Goal: Information Seeking & Learning: Find specific page/section

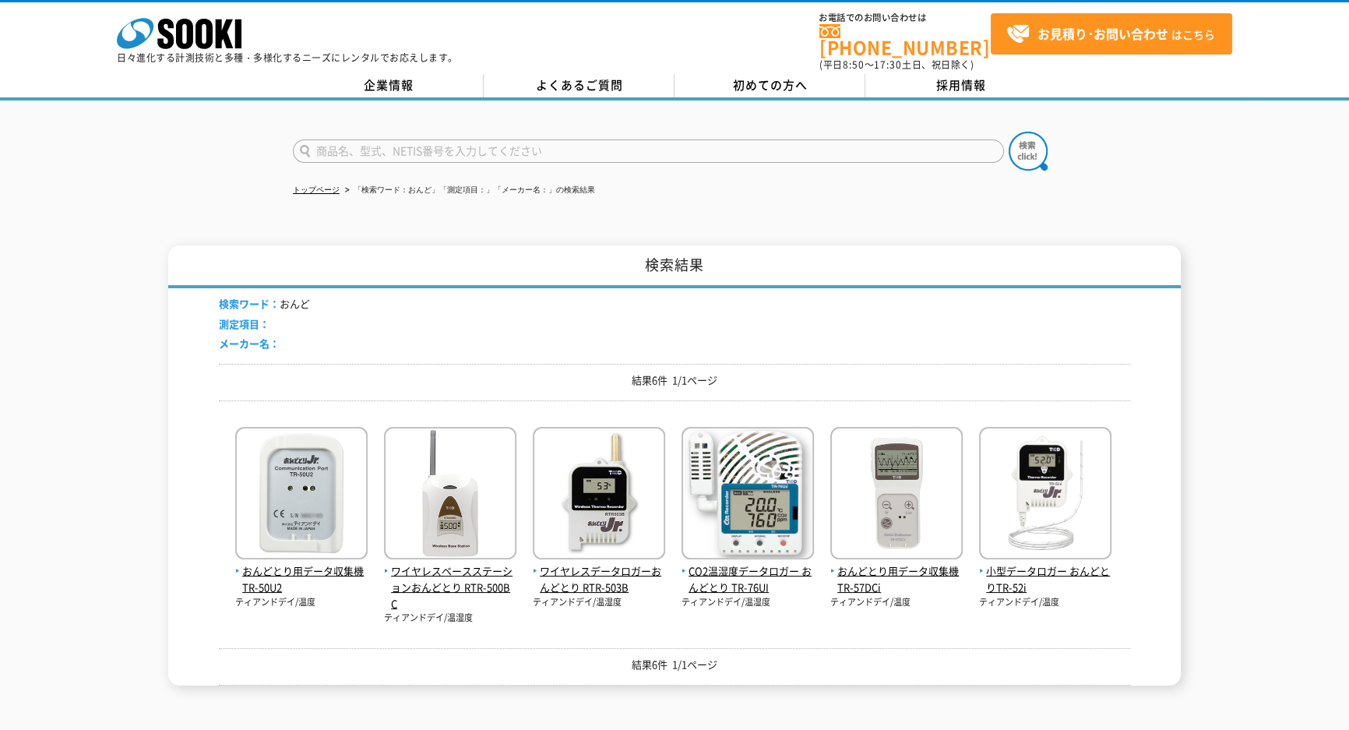
drag, startPoint x: 403, startPoint y: 142, endPoint x: 419, endPoint y: 142, distance: 16.4
click at [407, 142] on input "text" at bounding box center [648, 150] width 711 height 23
type input "ロイド"
click at [1008, 132] on button at bounding box center [1027, 151] width 39 height 39
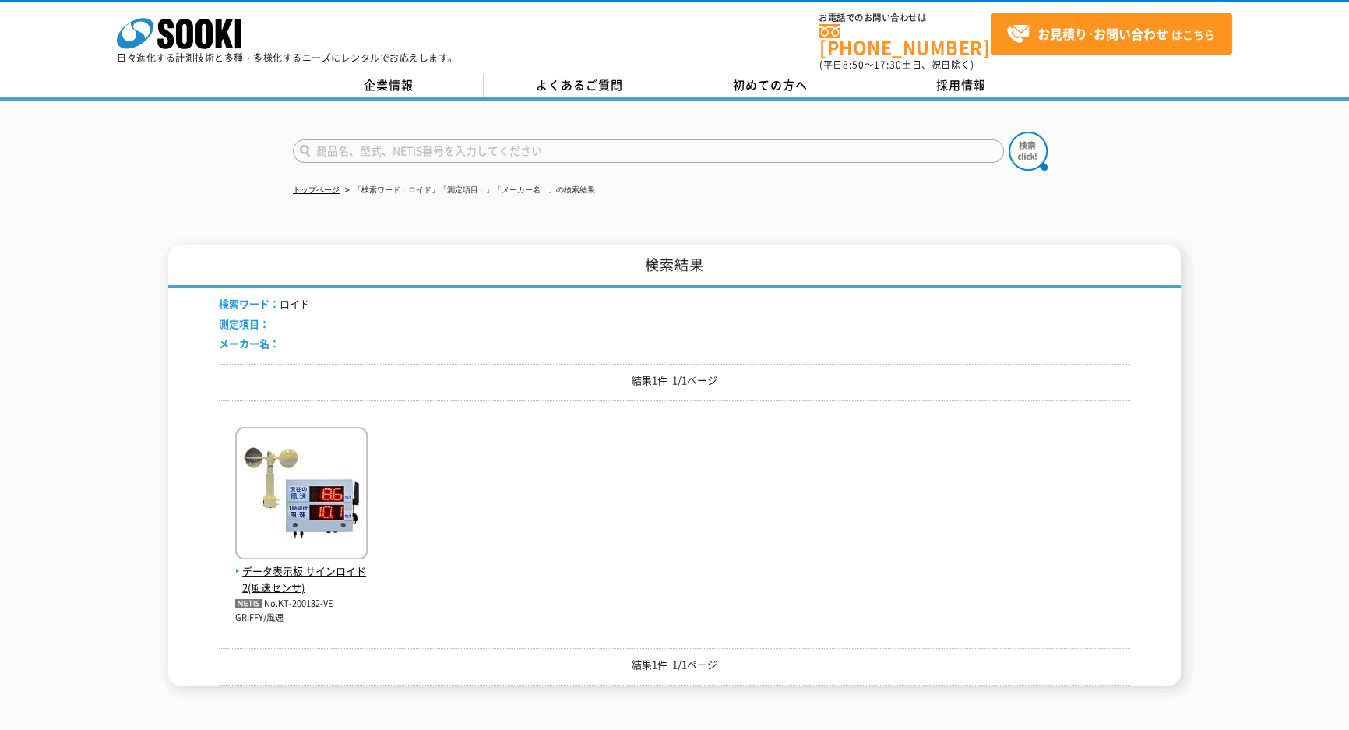
click at [365, 142] on input "text" at bounding box center [648, 150] width 711 height 23
type input "親機"
click at [1008, 132] on button at bounding box center [1027, 151] width 39 height 39
